Goal: Task Accomplishment & Management: Use online tool/utility

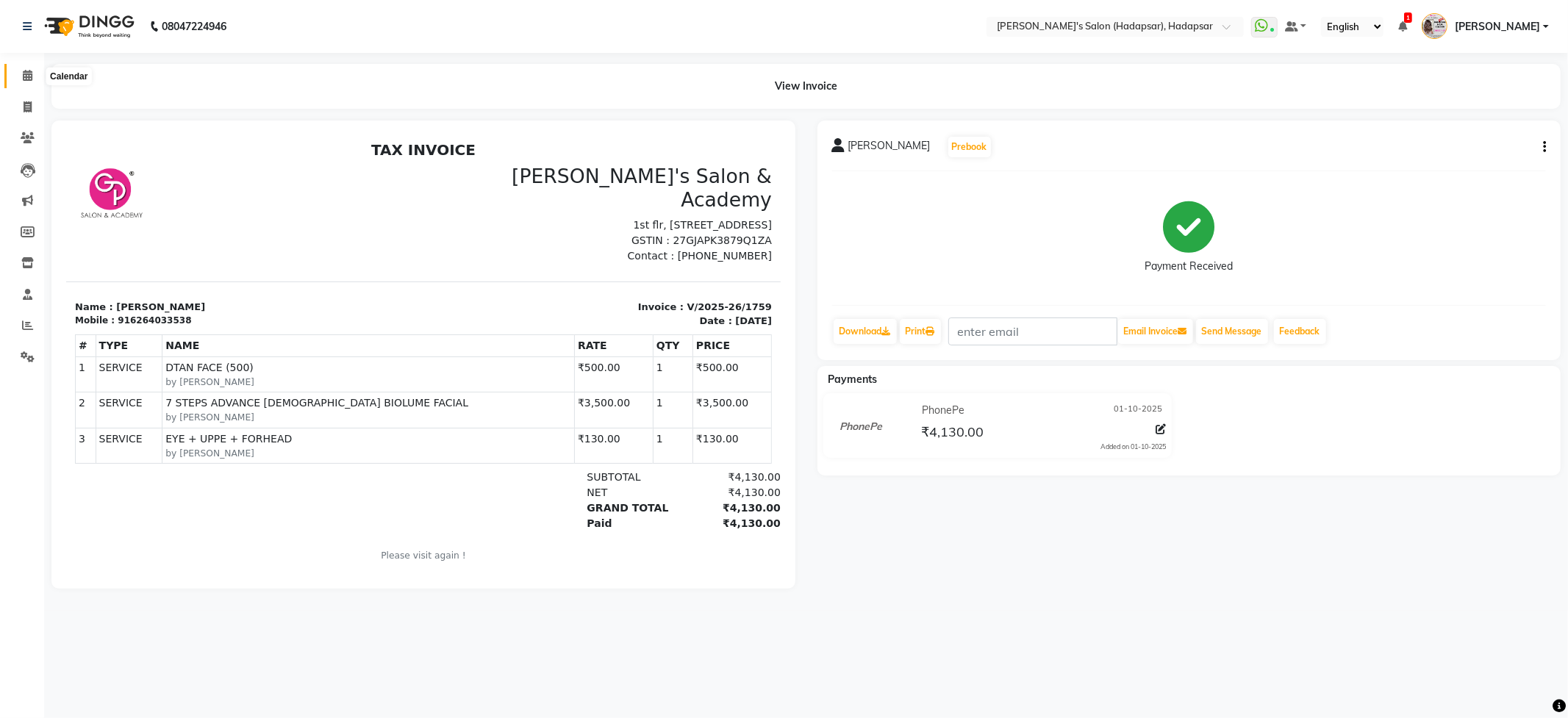
click at [23, 76] on icon at bounding box center [28, 75] width 10 height 11
click at [22, 115] on span at bounding box center [28, 107] width 26 height 17
select select "service"
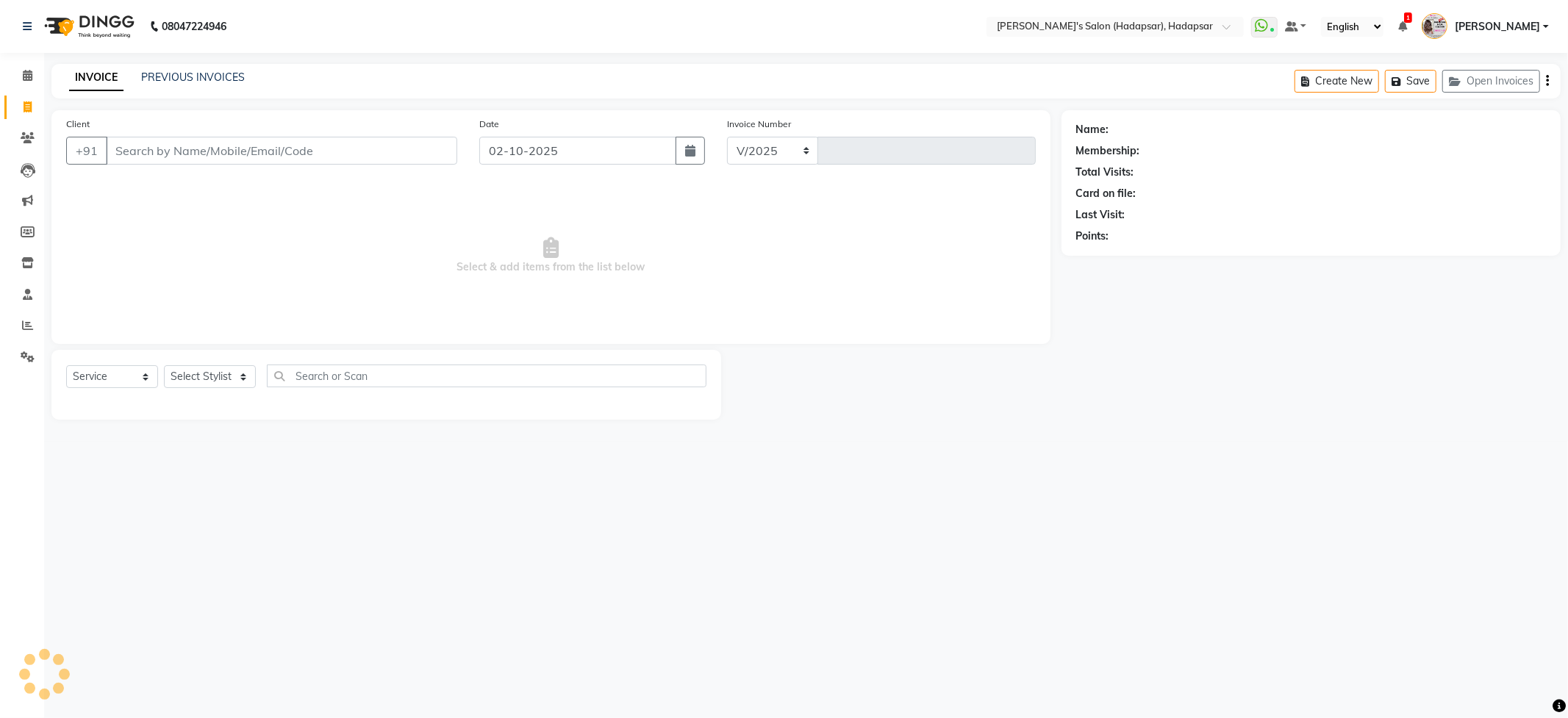
select select "108"
type input "1760"
select select "9451"
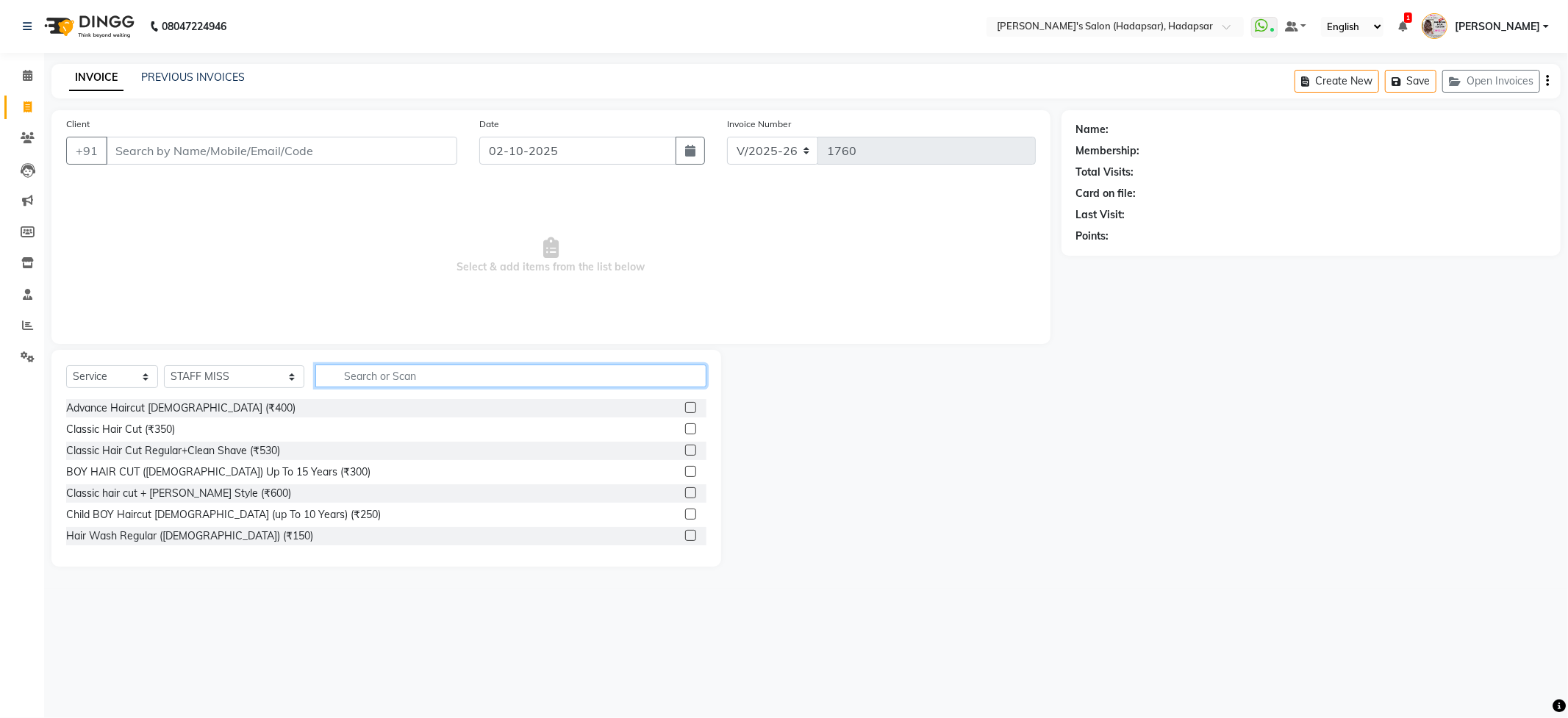
click at [368, 379] on input "text" at bounding box center [510, 376] width 390 height 23
type input "wax"
